Goal: Use online tool/utility: Utilize a website feature to perform a specific function

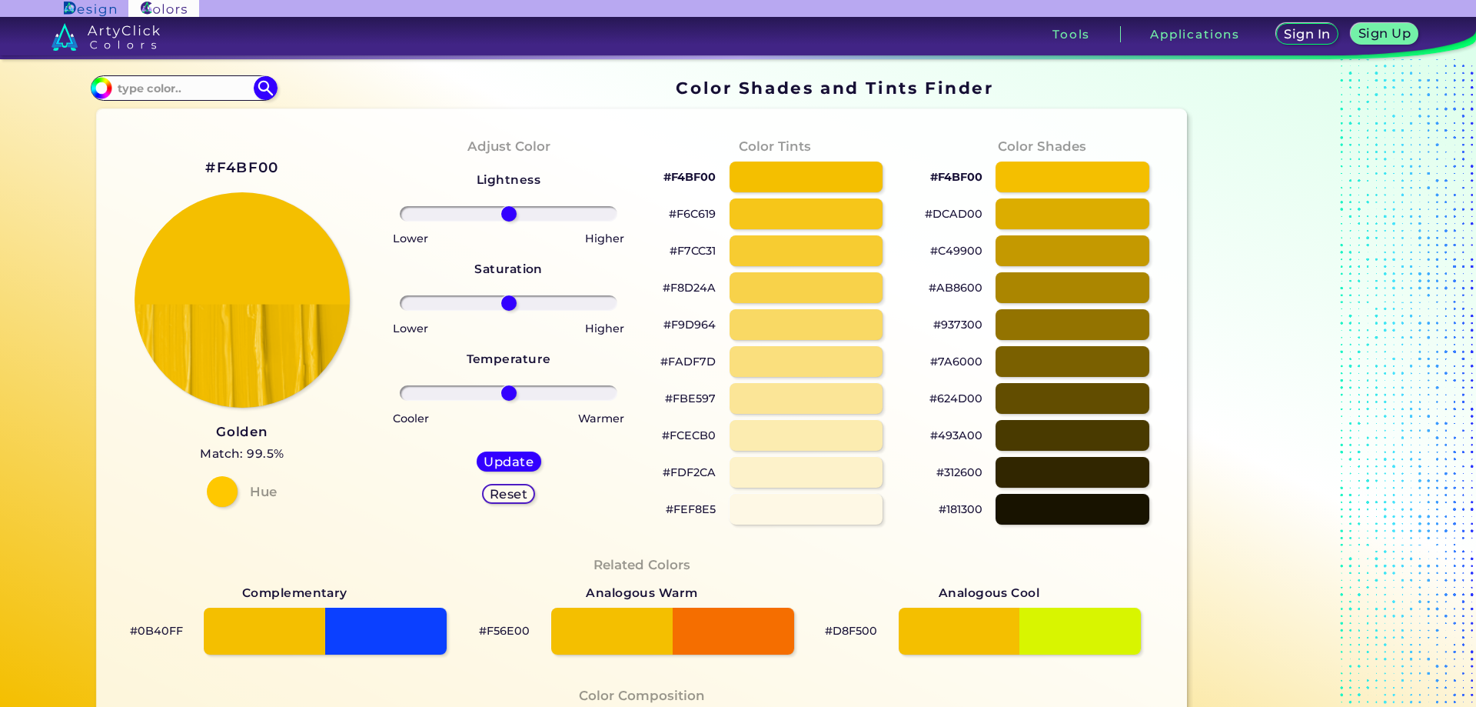
click at [223, 168] on h2 "#F4BF00" at bounding box center [241, 168] width 73 height 20
click at [223, 168] on h2 "#F4BF00 copied" at bounding box center [241, 168] width 73 height 20
copy h2 "F4BF00 copied"
click at [223, 168] on h2 "#F4BF00 copied copied" at bounding box center [241, 168] width 73 height 20
copy h2 "#F4BF00"
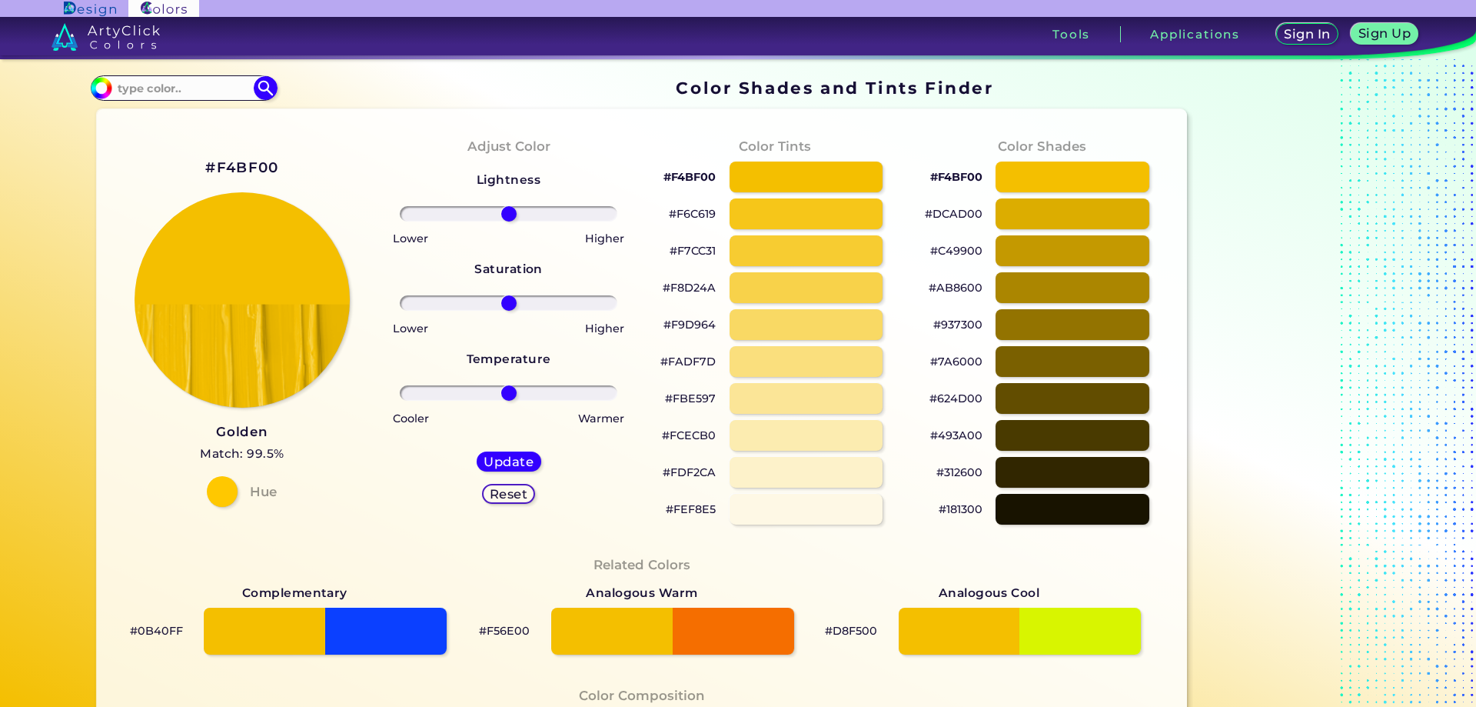
click at [313, 164] on div "#F4BF00 Golden Match: 99.5% Hue" at bounding box center [242, 330] width 267 height 418
click at [241, 165] on h2 "#F4BF00" at bounding box center [241, 168] width 73 height 20
click at [241, 165] on h2 "#F4BF00 copied" at bounding box center [241, 168] width 73 height 20
copy h2 "F4BF00 copied"
click at [241, 165] on h2 "#F4BF00 copied copied" at bounding box center [241, 168] width 73 height 20
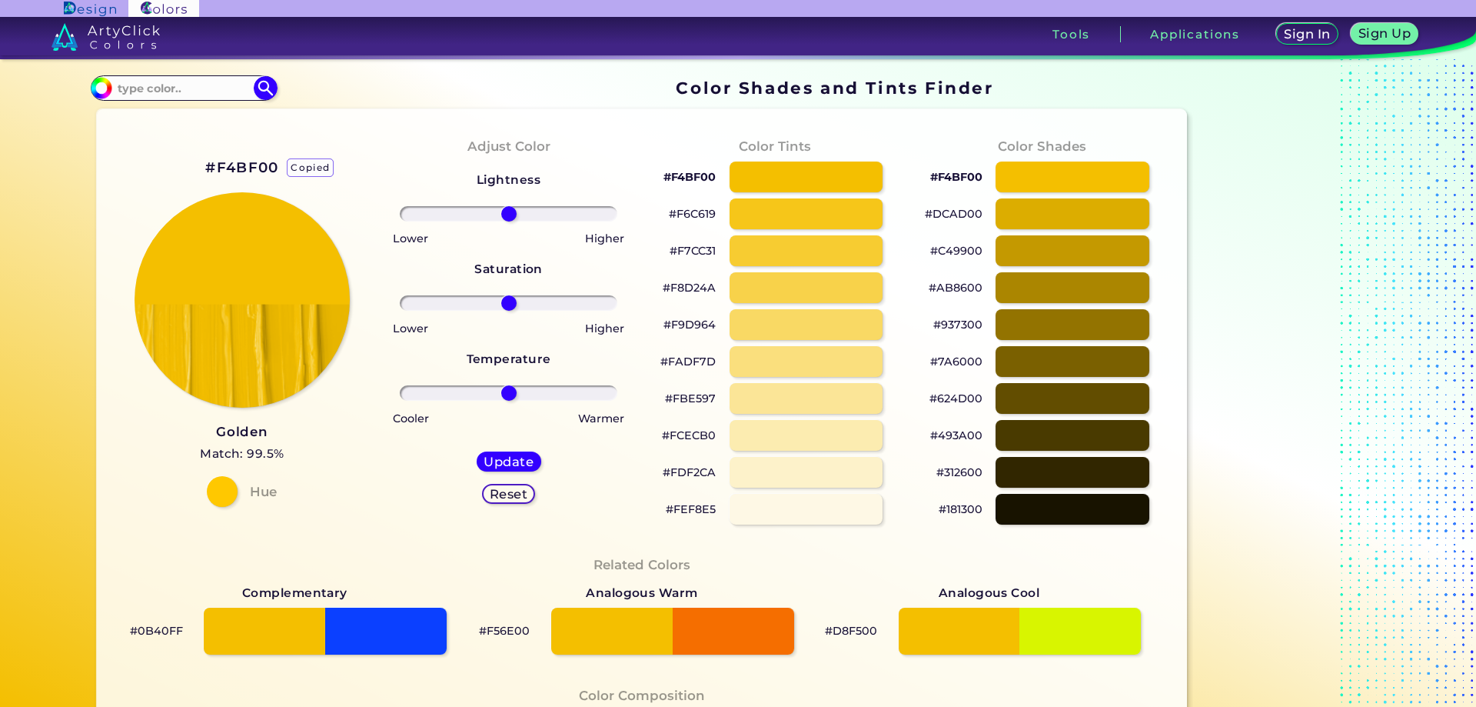
click at [312, 165] on p "copied" at bounding box center [310, 167] width 47 height 18
click at [795, 179] on div at bounding box center [806, 177] width 155 height 32
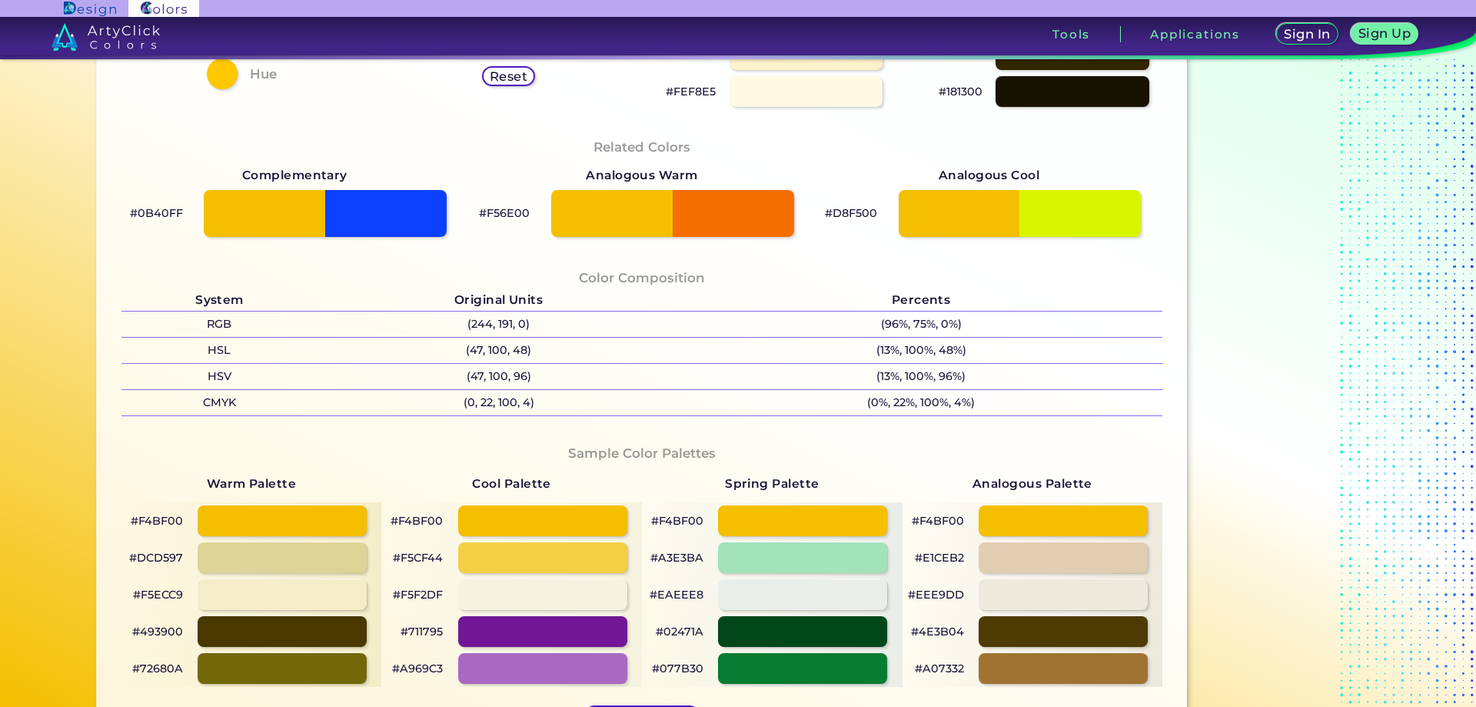
scroll to position [615, 0]
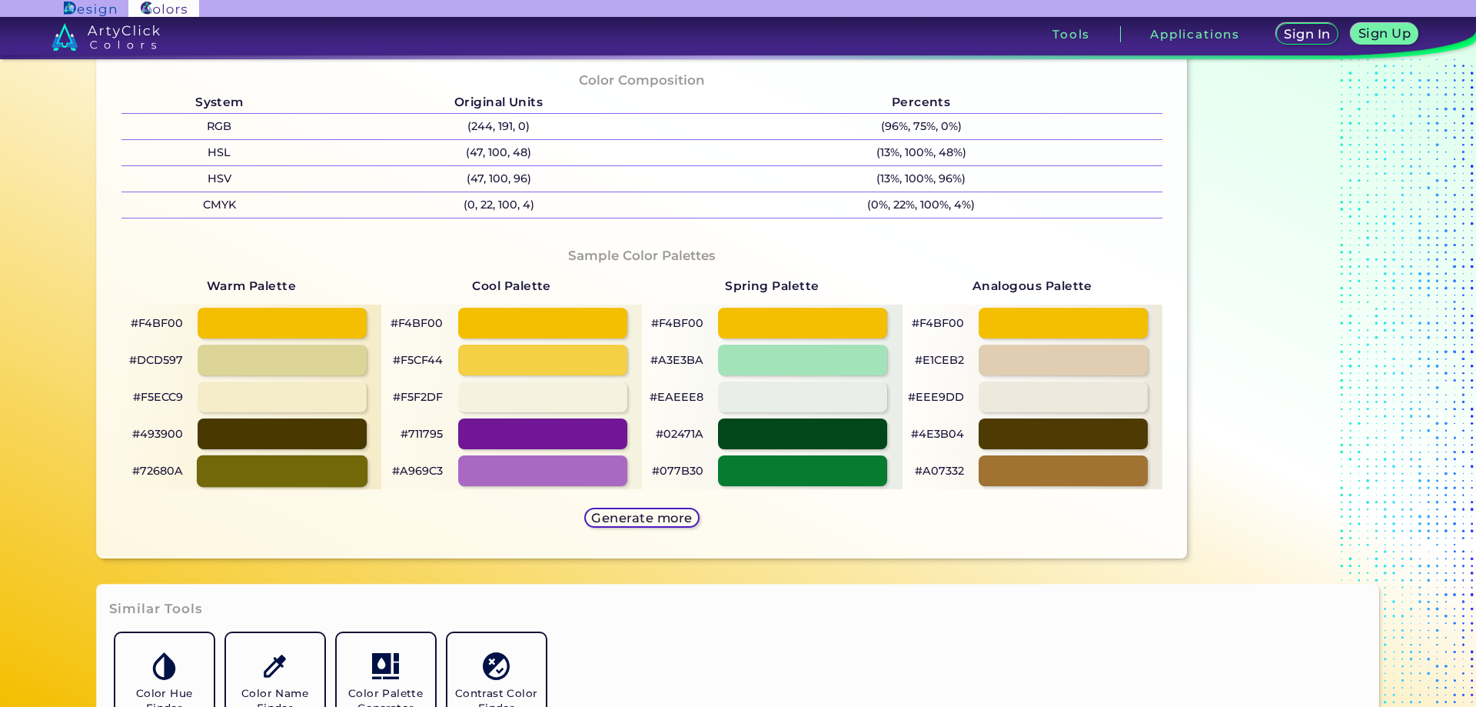
click at [285, 469] on div at bounding box center [282, 470] width 171 height 32
type input "#72680a"
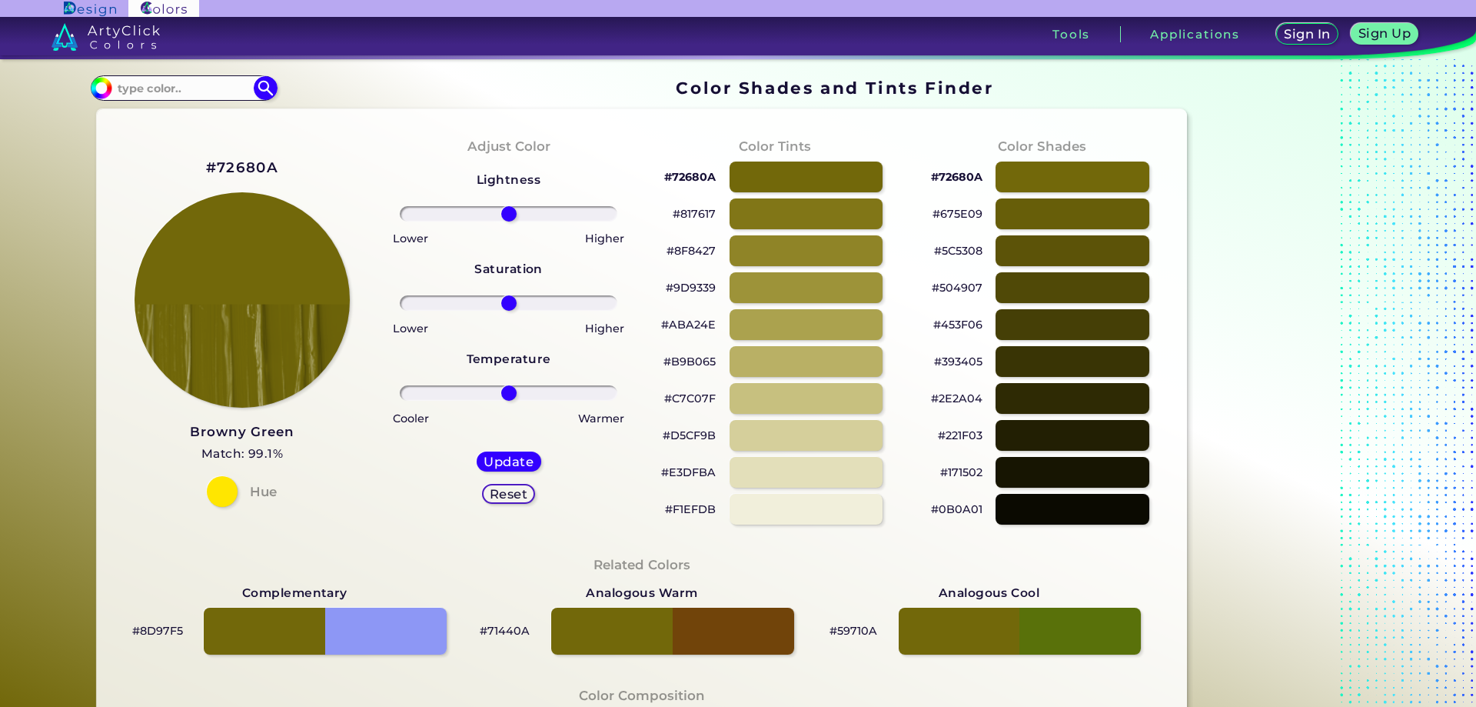
click at [693, 176] on p "#72680A" at bounding box center [690, 177] width 52 height 18
click at [693, 176] on p "#72680A copied" at bounding box center [690, 177] width 52 height 18
copy p "#"
click at [693, 176] on p "#72680A copied copied" at bounding box center [690, 177] width 52 height 18
click at [689, 175] on p "#72680A" at bounding box center [690, 177] width 52 height 18
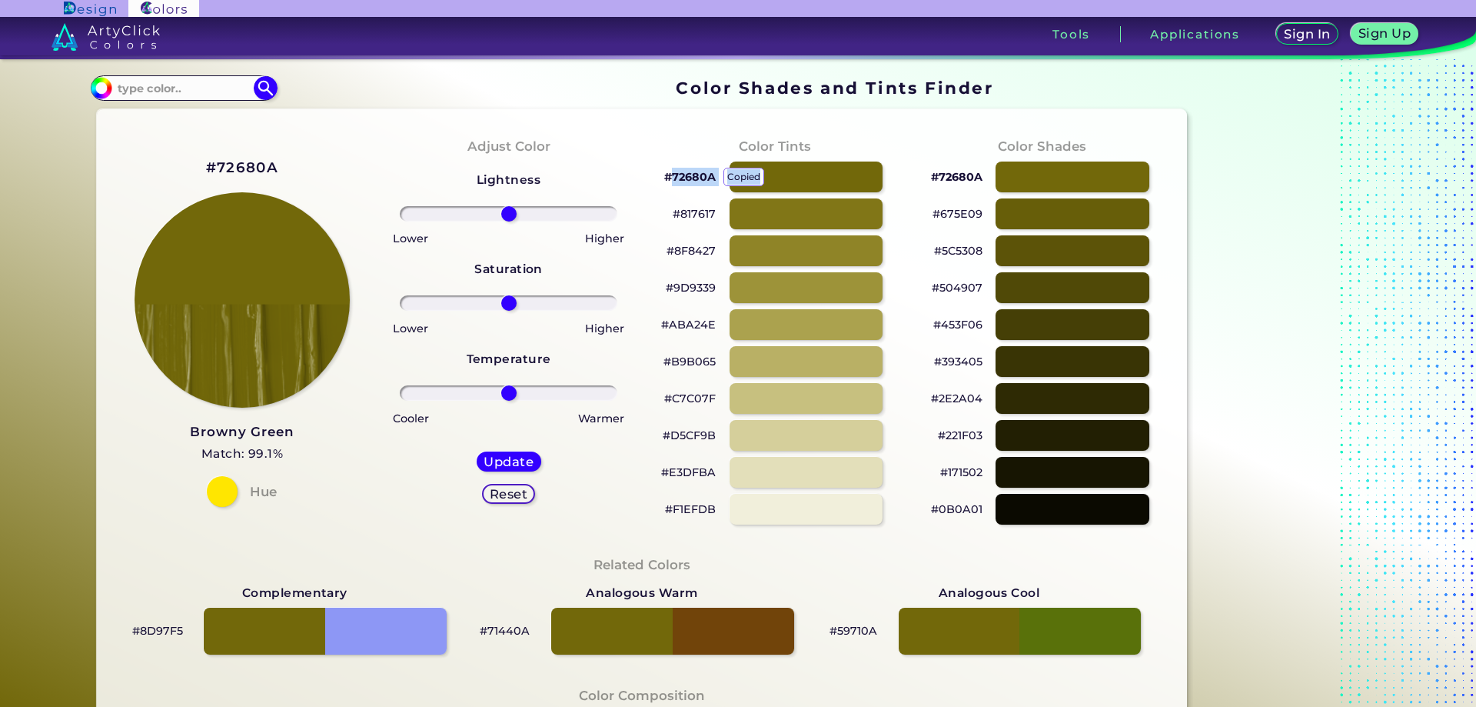
click at [689, 175] on p "#72680A copied" at bounding box center [690, 177] width 52 height 18
copy p "72680A copied"
click at [689, 175] on p "#72680A copied copied" at bounding box center [690, 177] width 52 height 18
click at [751, 175] on p "copied" at bounding box center [743, 177] width 41 height 18
click at [679, 178] on p "#72680A copied" at bounding box center [690, 177] width 52 height 18
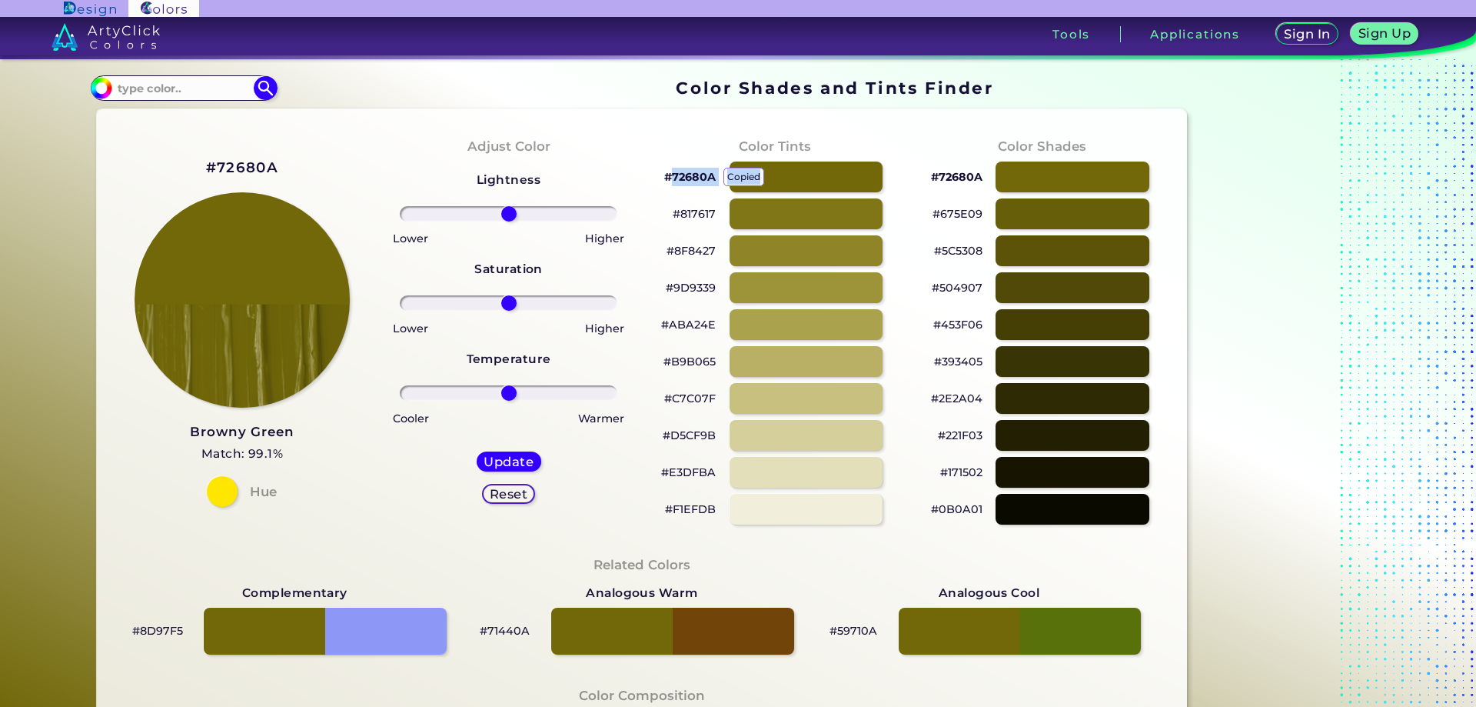
click at [679, 178] on p "#72680A copied" at bounding box center [690, 177] width 52 height 18
copy p "72680A copied"
click at [679, 178] on p "#72680A copied copied" at bounding box center [690, 177] width 52 height 18
copy p "72680A copied"
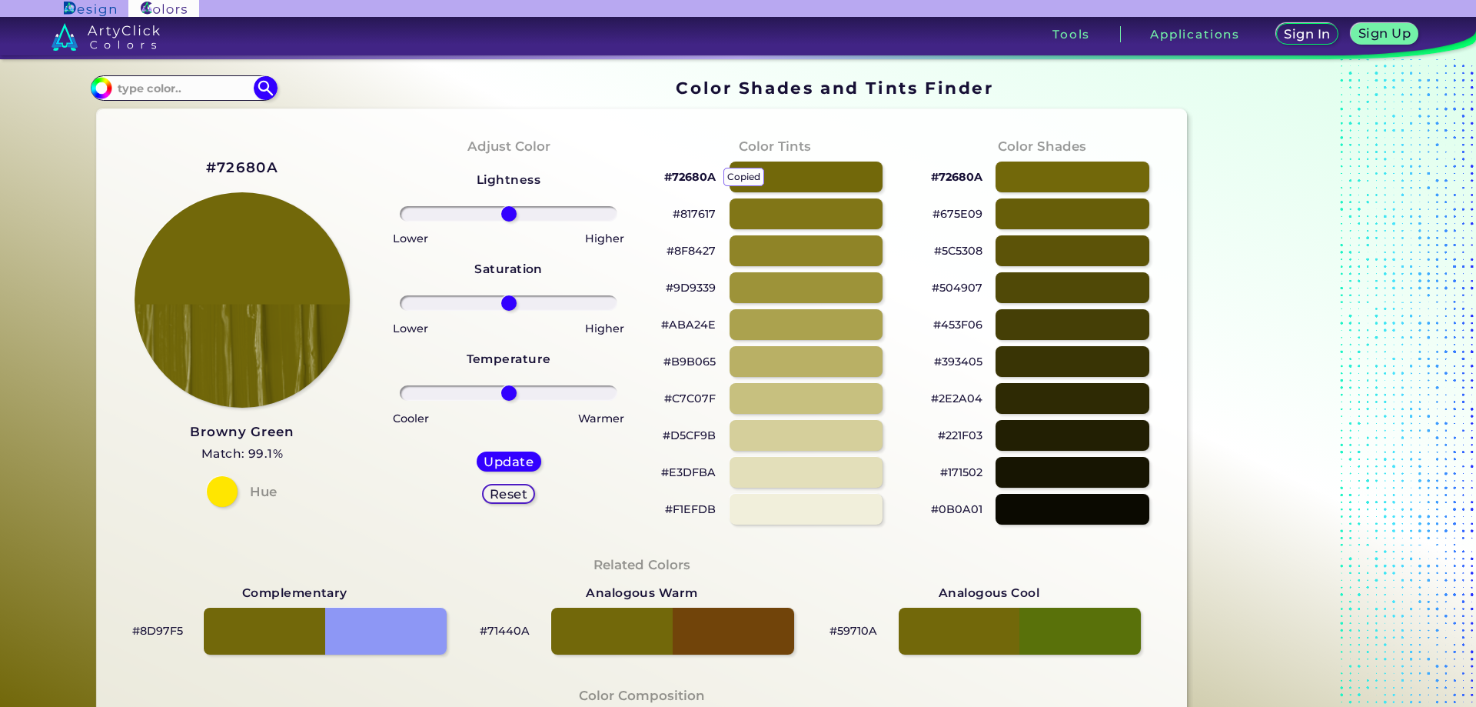
click at [679, 178] on p "#72680A copied copied" at bounding box center [690, 177] width 52 height 18
click at [253, 169] on h2 "#72680A" at bounding box center [242, 168] width 72 height 20
click at [253, 169] on h2 "#72680A copied" at bounding box center [242, 168] width 72 height 20
click at [253, 169] on h2 "#72680A copied copied" at bounding box center [242, 168] width 72 height 20
copy h2 "72680A copied copied"
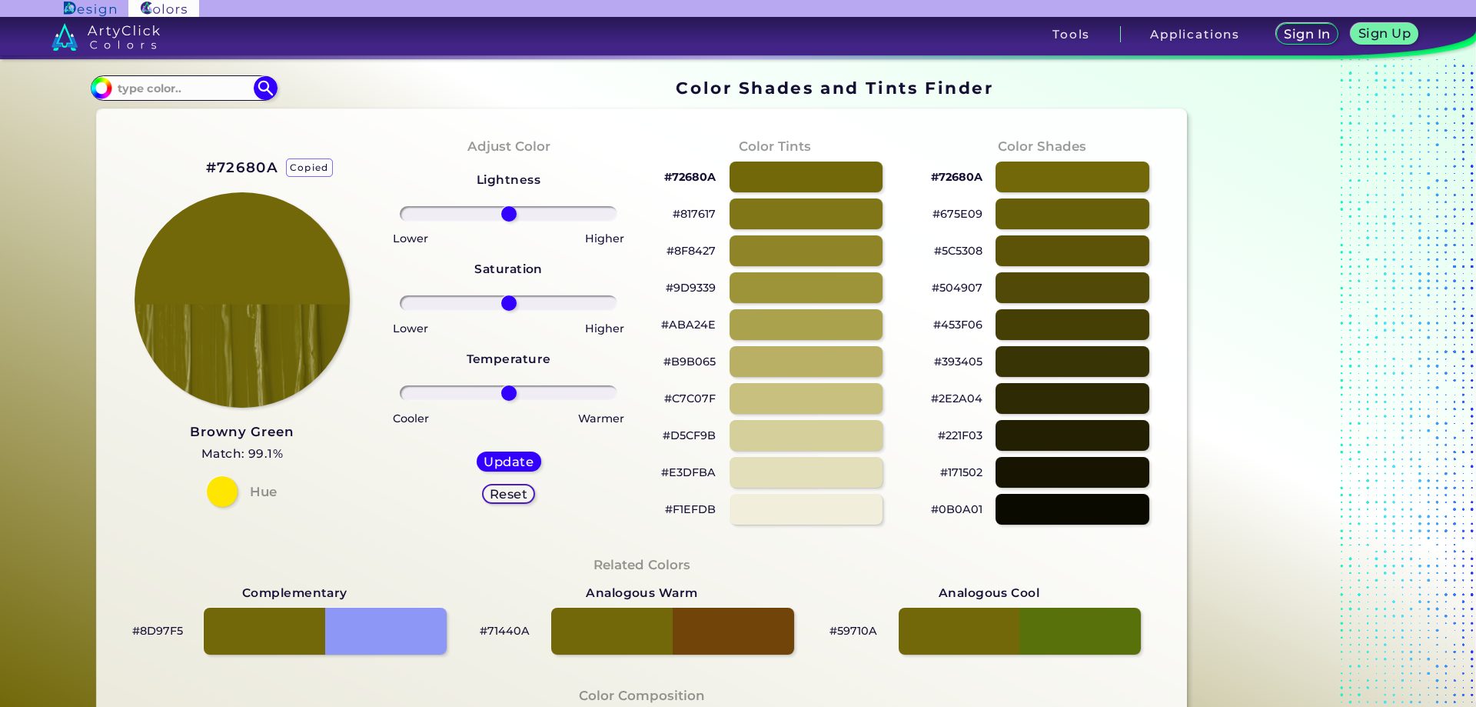
click at [253, 169] on h2 "#72680A copied copied" at bounding box center [242, 168] width 72 height 20
click at [304, 169] on div "#72680A Browny Green Match: 99.1% Hue" at bounding box center [242, 330] width 267 height 418
click at [258, 162] on h2 "#72680A" at bounding box center [242, 168] width 72 height 20
click at [298, 162] on p "copied" at bounding box center [309, 167] width 47 height 18
